Goal: Find specific page/section: Find specific page/section

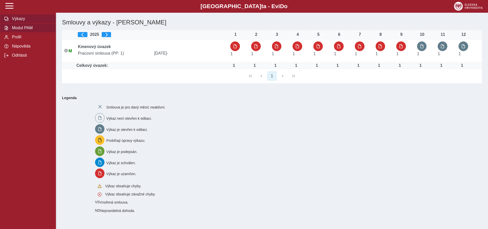
click at [24, 30] on span "Modul PAM" at bounding box center [30, 28] width 41 height 5
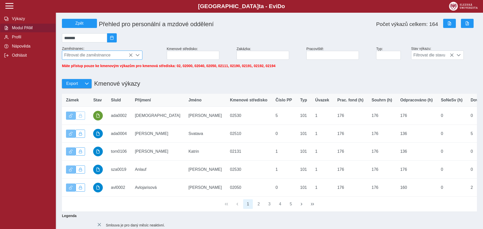
click at [75, 56] on span "Filtrovat dle zaměstnance" at bounding box center [97, 55] width 71 height 9
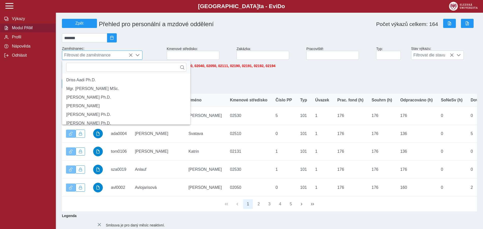
scroll to position [3, 21]
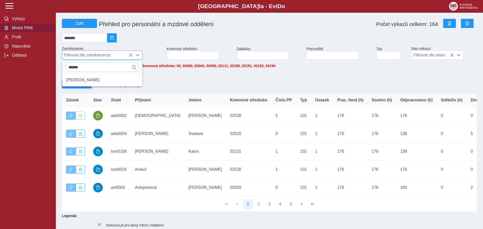
type input "*******"
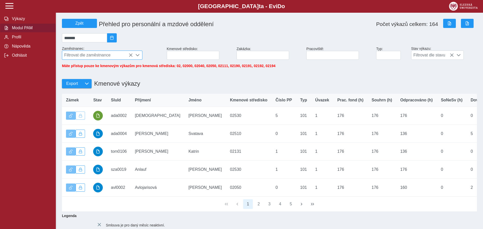
click at [84, 55] on span "Filtrovat dle zaměstnance" at bounding box center [97, 55] width 71 height 9
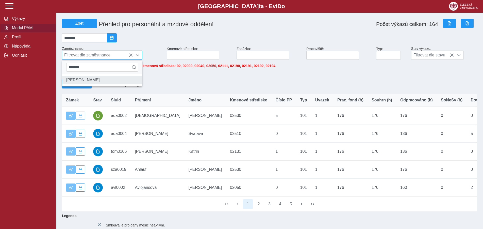
click at [83, 83] on li "[PERSON_NAME]" at bounding box center [102, 80] width 80 height 9
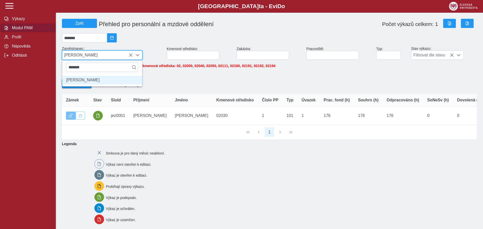
scroll to position [3, 21]
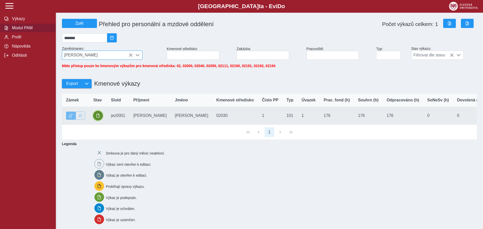
click at [99, 118] on span "button" at bounding box center [98, 116] width 4 height 4
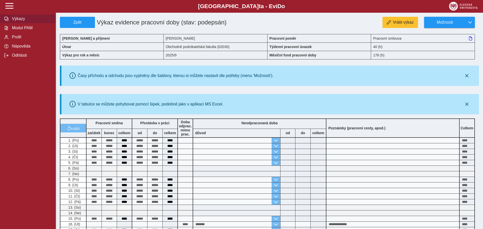
click at [18, 21] on span "Výkazy" at bounding box center [30, 19] width 41 height 5
